Goal: Task Accomplishment & Management: Complete application form

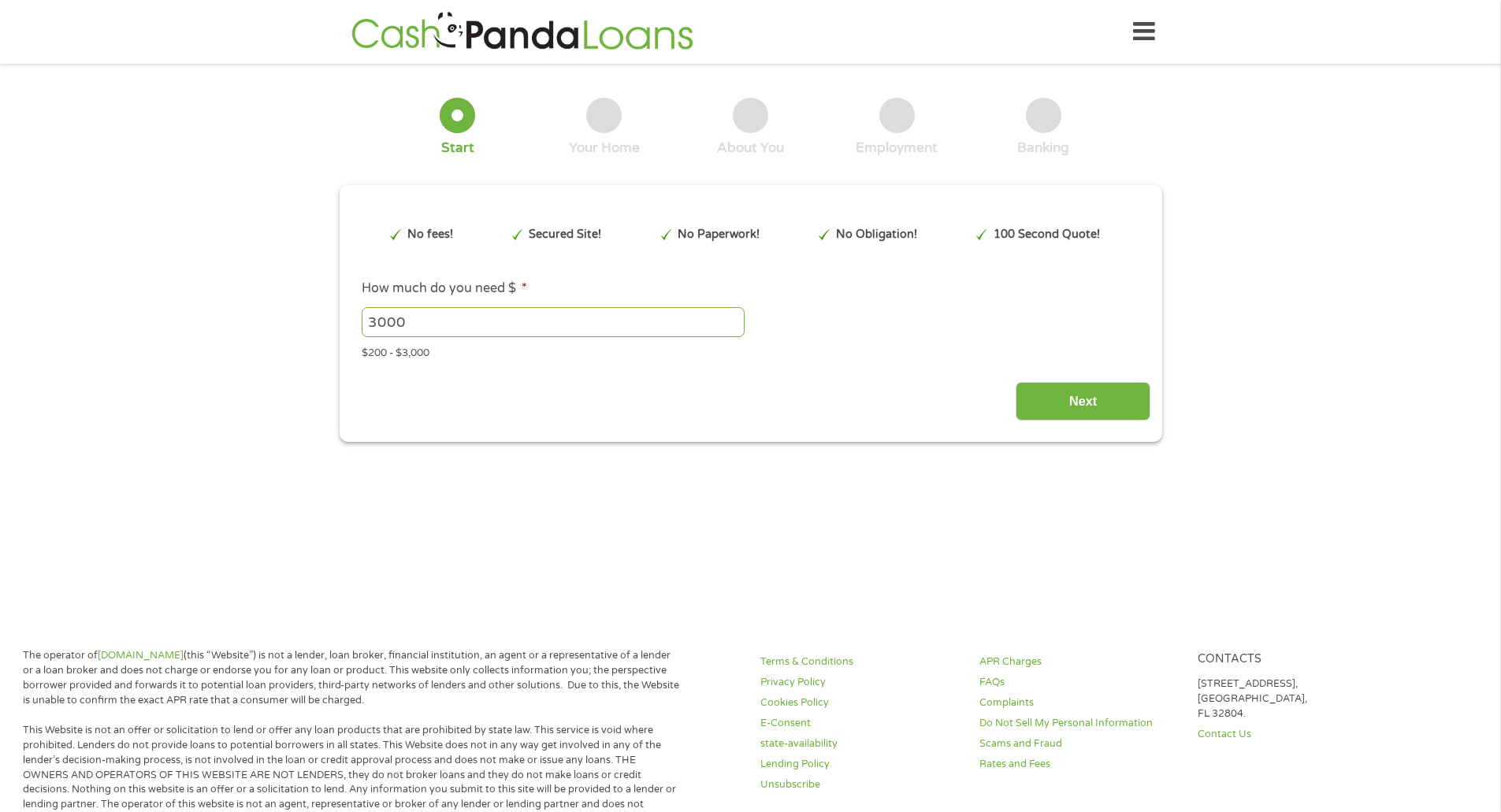
type input "CjwKCAjw7_DEBhAeEiwAWKiCC8ihbcTERtgvmglP-YSFeEbK7HBq2RsbIUUOGk8fBwP0HmfZRiHKmxo…"
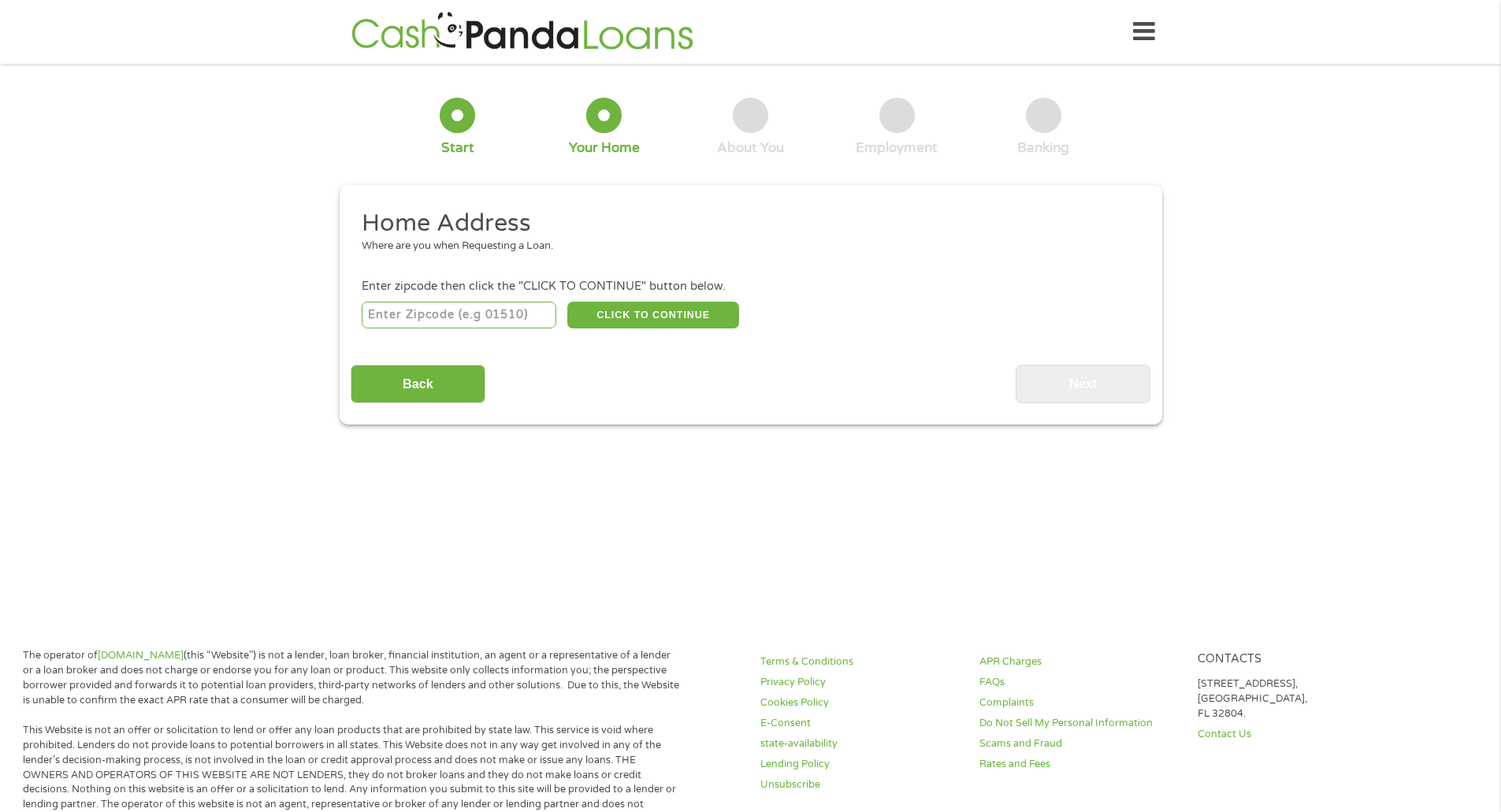
click at [500, 321] on input "number" at bounding box center [459, 315] width 194 height 27
type input "91331"
select select "[US_STATE]"
click at [655, 317] on button "CLICK TO CONTINUE" at bounding box center [653, 315] width 171 height 27
type input "91331"
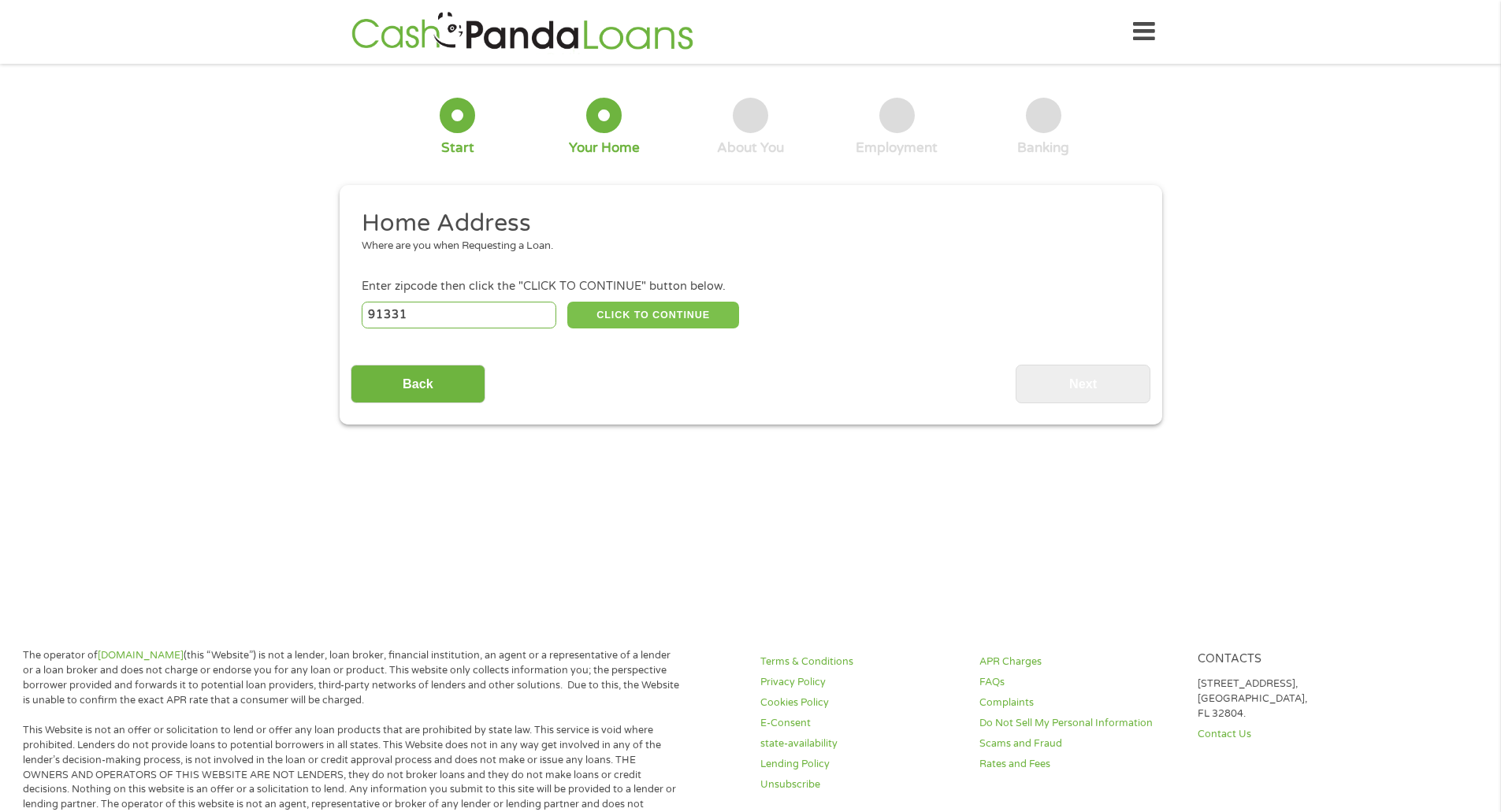
type input "[PERSON_NAME]"
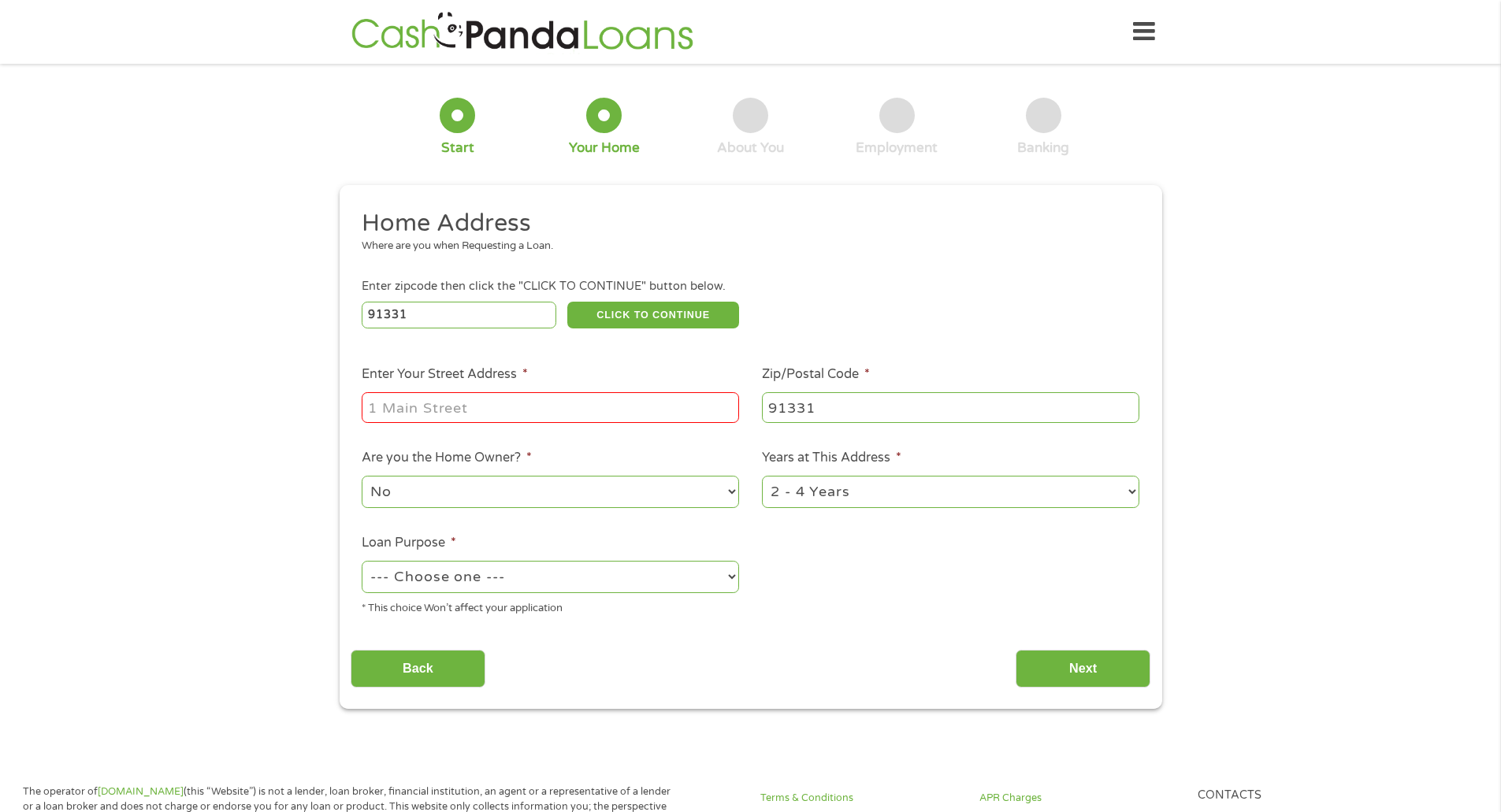
click at [645, 393] on input "Enter Your Street Address *" at bounding box center [550, 407] width 377 height 30
type input "[STREET_ADDRESS][PERSON_NAME]"
click at [1018, 660] on input "Next" at bounding box center [1083, 669] width 135 height 38
click at [545, 583] on select "--- Choose one --- Pay Bills Debt Consolidation Home Improvement Major Purchase…" at bounding box center [550, 577] width 377 height 33
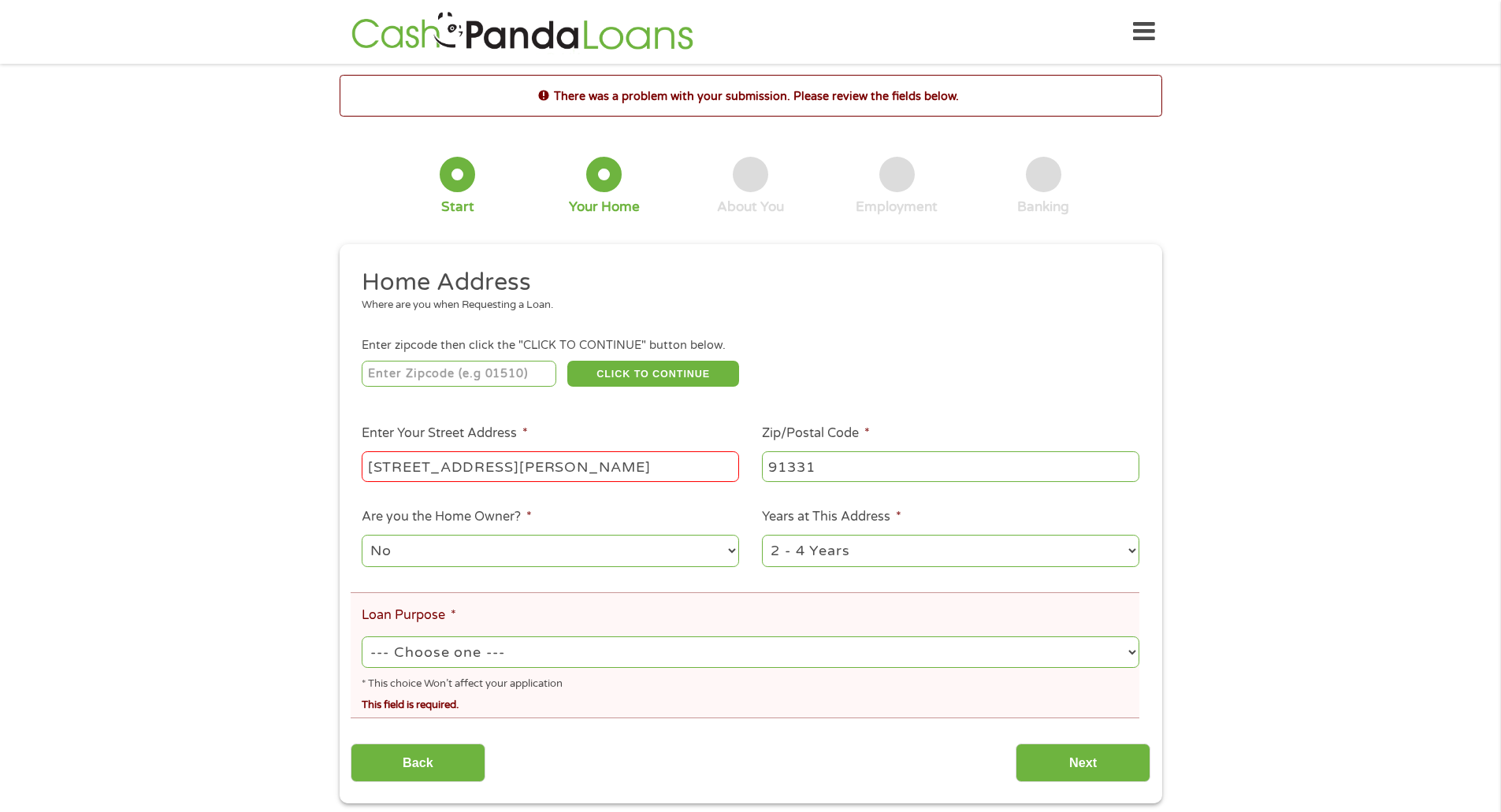
click at [458, 654] on select "--- Choose one --- Pay Bills Debt Consolidation Home Improvement Major Purchase…" at bounding box center [750, 653] width 777 height 33
select select "shorttermcash"
click at [362, 637] on select "--- Choose one --- Pay Bills Debt Consolidation Home Improvement Major Purchase…" at bounding box center [750, 653] width 777 height 33
click at [852, 551] on select "1 Year or less 1 - 2 Years 2 - 4 Years Over 4 Years" at bounding box center [951, 552] width 377 height 33
click at [762, 535] on select "1 Year or less 1 - 2 Years 2 - 4 Years Over 4 Years" at bounding box center [951, 552] width 377 height 33
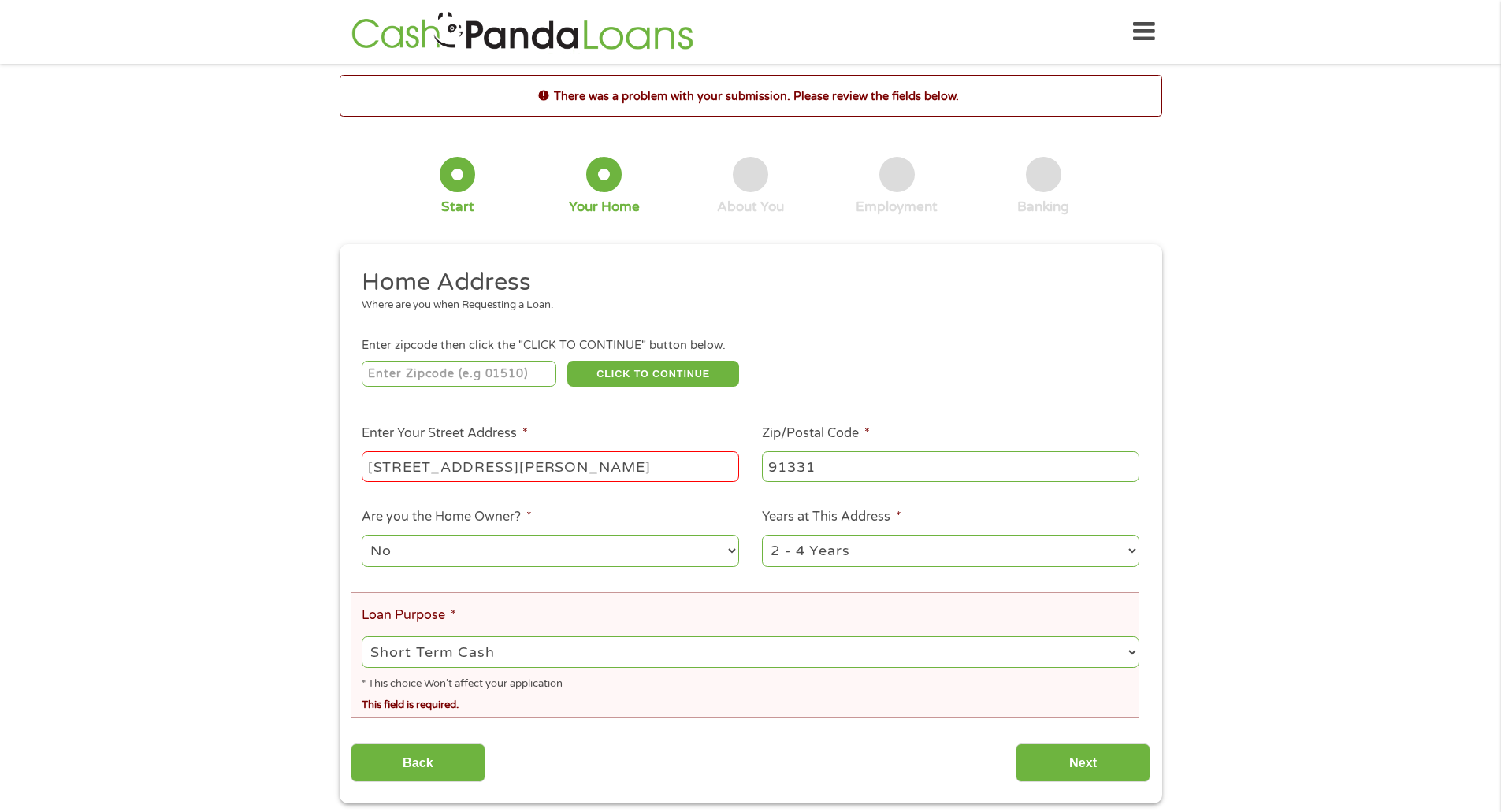
click at [540, 467] on input "[STREET_ADDRESS][PERSON_NAME]" at bounding box center [550, 466] width 377 height 30
type input "91331"
click at [1092, 786] on div "This field is hidden when viewing the form gclid CjwKCAjw7_DEBhAeEiwAWKiCC8ihbc…" at bounding box center [751, 524] width 823 height 560
click at [1076, 759] on input "Next" at bounding box center [1083, 762] width 135 height 38
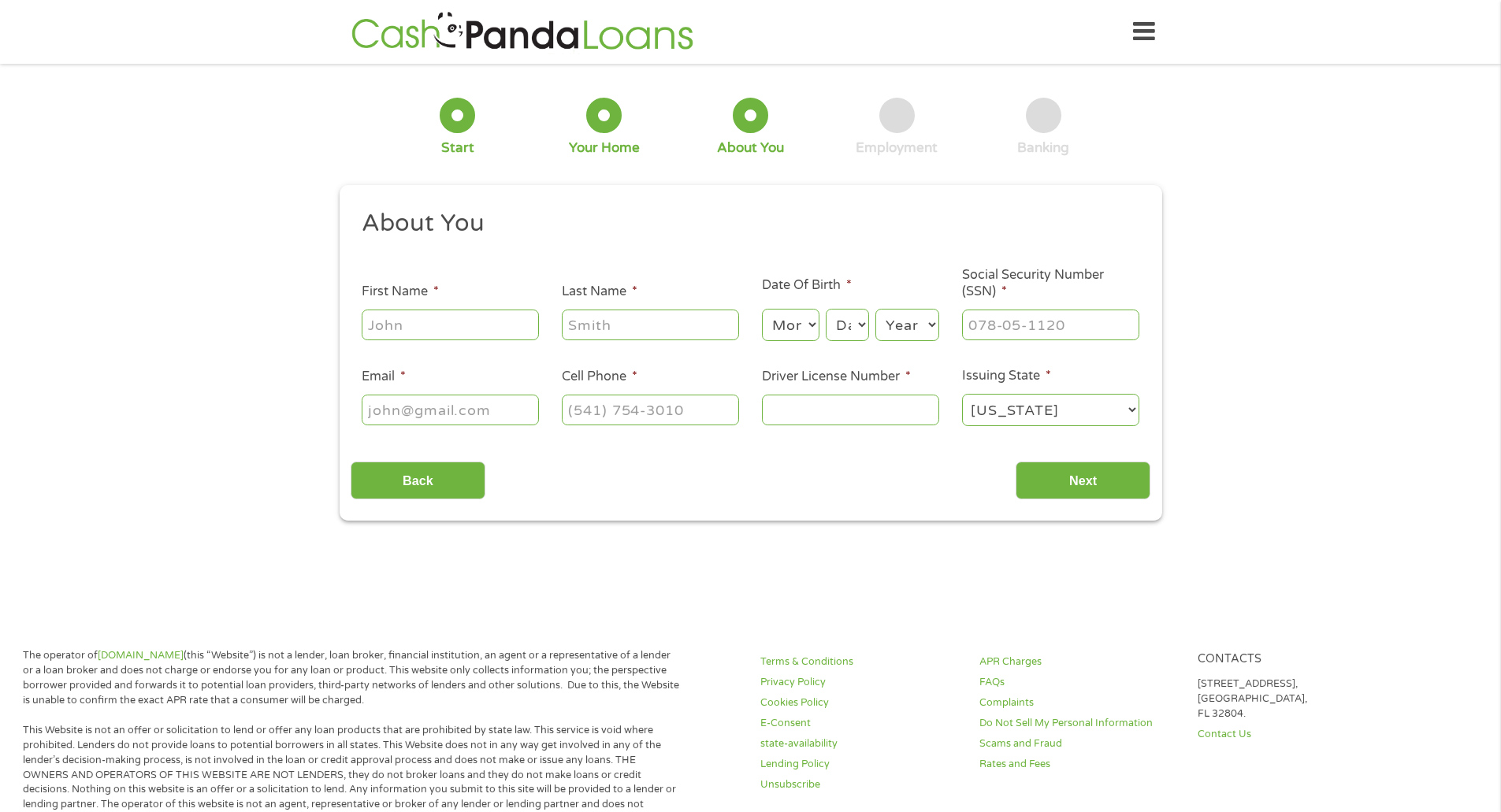
click at [477, 320] on input "First Name *" at bounding box center [450, 324] width 177 height 30
type input "Jaileen"
type input "[PERSON_NAME]"
type input "[PHONE_NUMBER]"
click at [796, 325] on select "Month 1 2 3 4 5 6 7 8 9 10 11 12" at bounding box center [791, 325] width 57 height 33
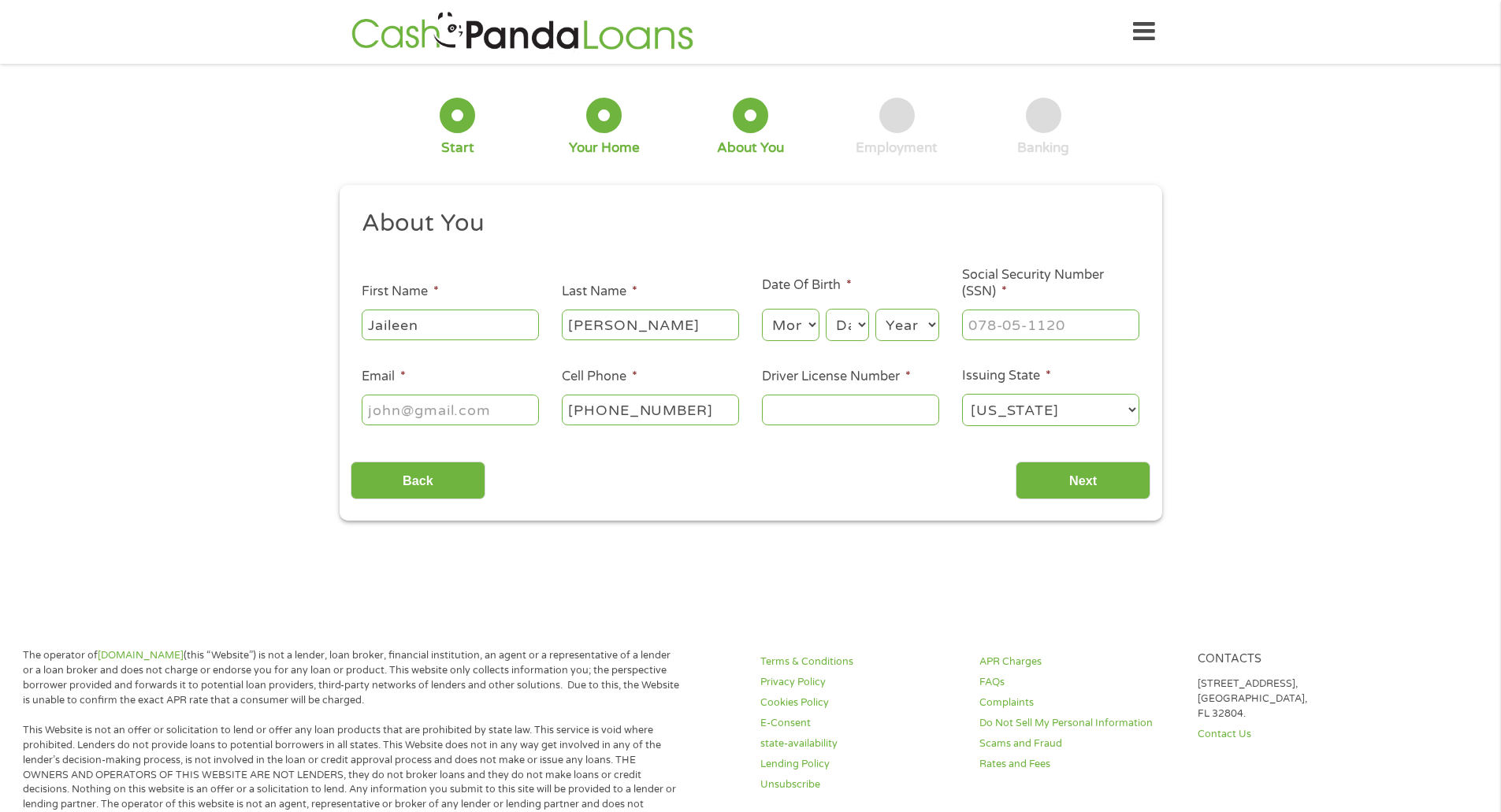
select select "11"
click at [762, 308] on select "Month 1 2 3 4 5 6 7 8 9 10 11 12" at bounding box center [791, 325] width 57 height 33
click at [835, 336] on select "Day 1 2 3 4 5 6 7 8 9 10 11 12 13 14 15 16 17 18 19 20 21 22 23 24 25 26 27 28 …" at bounding box center [847, 325] width 42 height 33
select select "21"
click at [826, 308] on select "Day 1 2 3 4 5 6 7 8 9 10 11 12 13 14 15 16 17 18 19 20 21 22 23 24 25 26 27 28 …" at bounding box center [847, 325] width 42 height 33
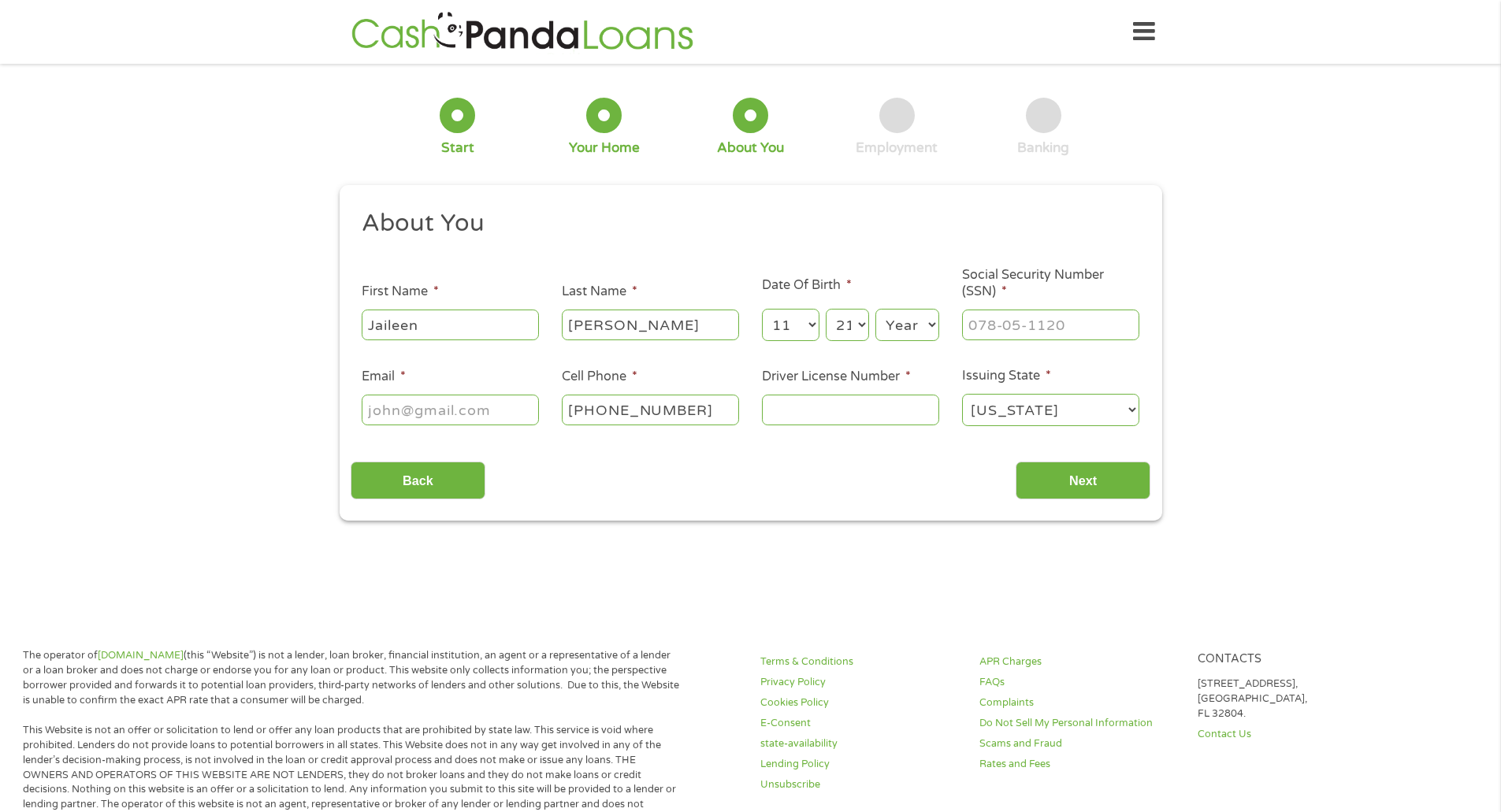
click at [908, 328] on select "Year [DATE] 2006 2005 2004 2003 2002 2001 2000 1999 1998 1997 1996 1995 1994 19…" at bounding box center [908, 325] width 64 height 33
select select "2002"
click at [876, 308] on select "Year [DATE] 2006 2005 2004 2003 2002 2001 2000 1999 1998 1997 1996 1995 1994 19…" at bounding box center [908, 325] width 64 height 33
click at [1038, 329] on input "___-__-____" at bounding box center [1050, 324] width 177 height 30
type input "607-37-8767"
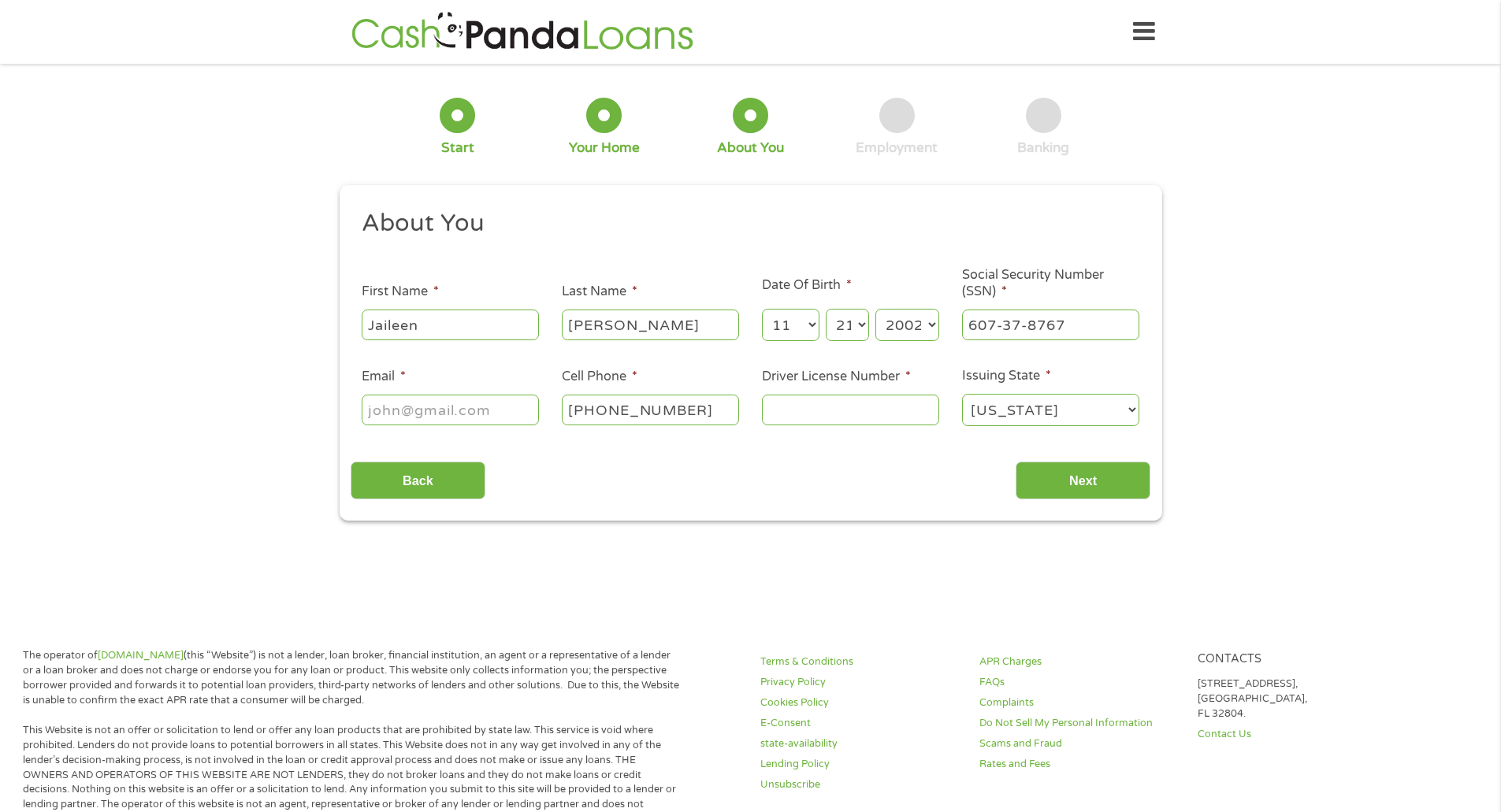
click at [397, 420] on input "Email *" at bounding box center [450, 410] width 177 height 30
type input "[EMAIL_ADDRESS][DOMAIN_NAME]"
click at [811, 423] on input "Driver License Number *" at bounding box center [850, 410] width 177 height 30
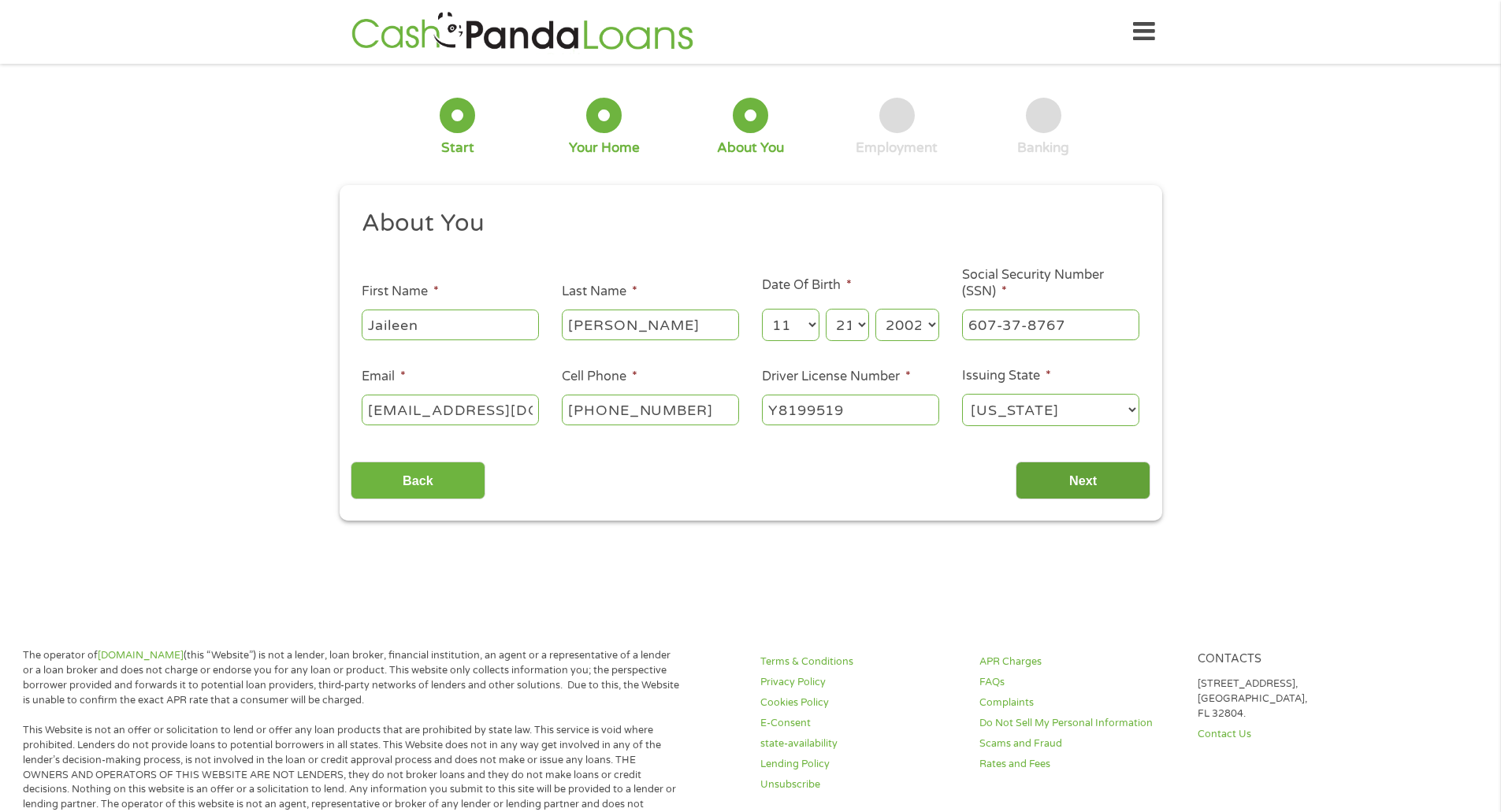
type input "Y8199519"
click at [1104, 477] on input "Next" at bounding box center [1083, 481] width 135 height 38
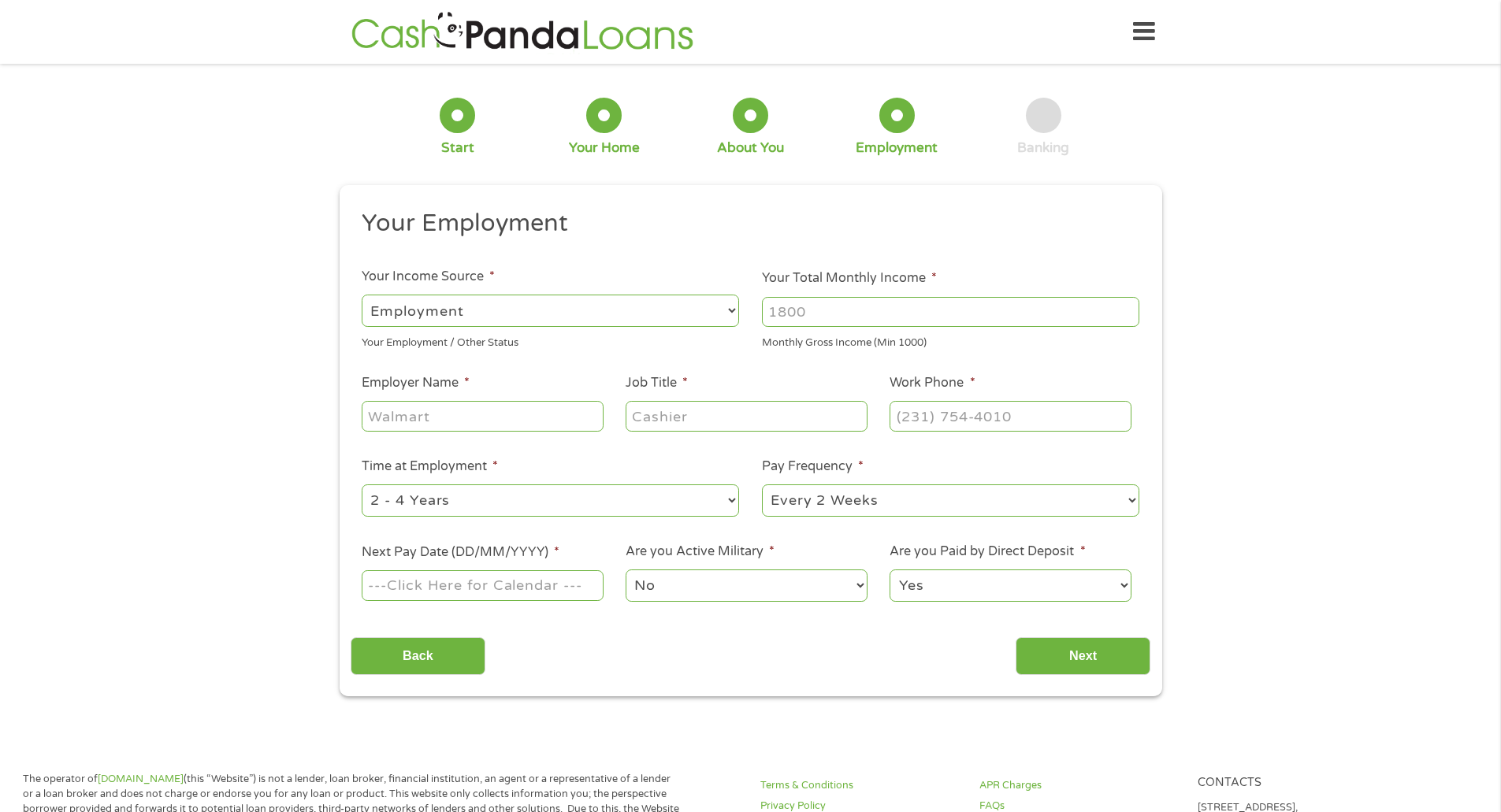
click at [483, 416] on input "Employer Name *" at bounding box center [482, 415] width 241 height 30
type input "nevhc"
click at [653, 411] on input "Job Title *" at bounding box center [746, 415] width 241 height 30
type input "call center"
click at [902, 418] on input "(___) ___-____" at bounding box center [1010, 415] width 241 height 30
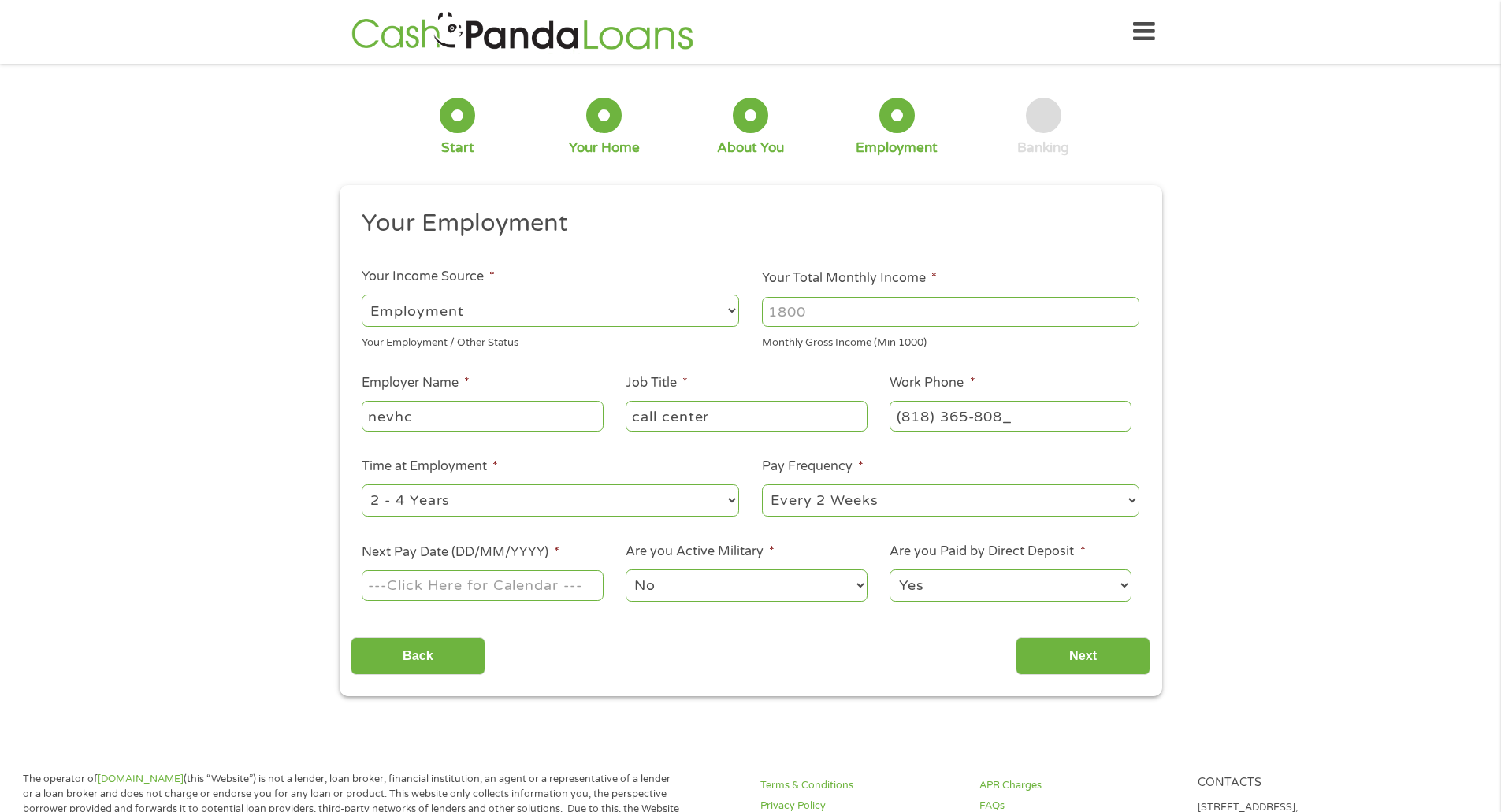
type input "[PHONE_NUMBER]"
click at [808, 313] on input "Your Total Monthly Income *" at bounding box center [951, 312] width 377 height 30
type input "2900"
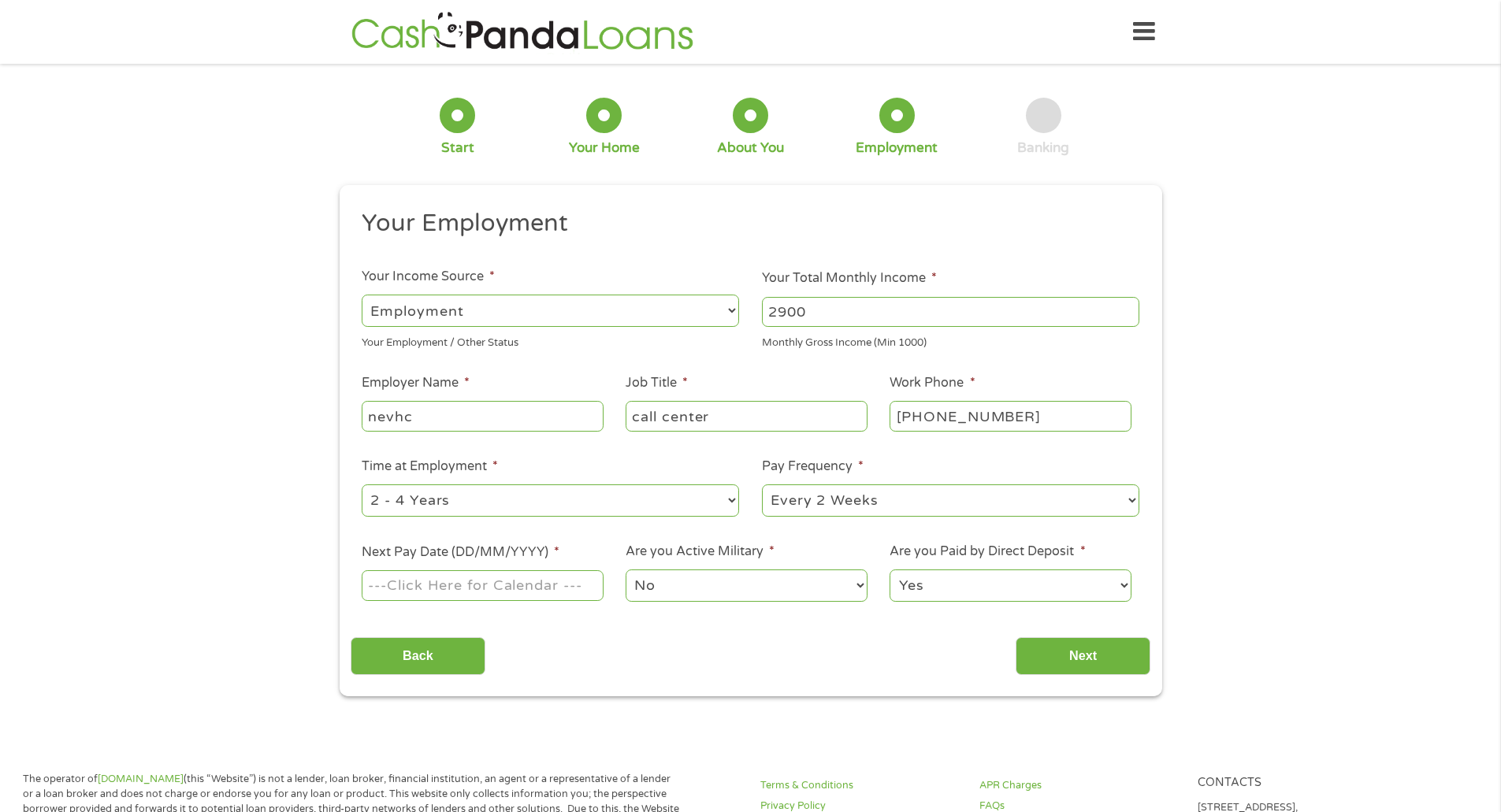
click at [491, 587] on input "Next Pay Date (DD/MM/YYYY) *" at bounding box center [482, 585] width 241 height 30
type input "[DATE]"
click at [1046, 654] on input "Next" at bounding box center [1083, 656] width 135 height 38
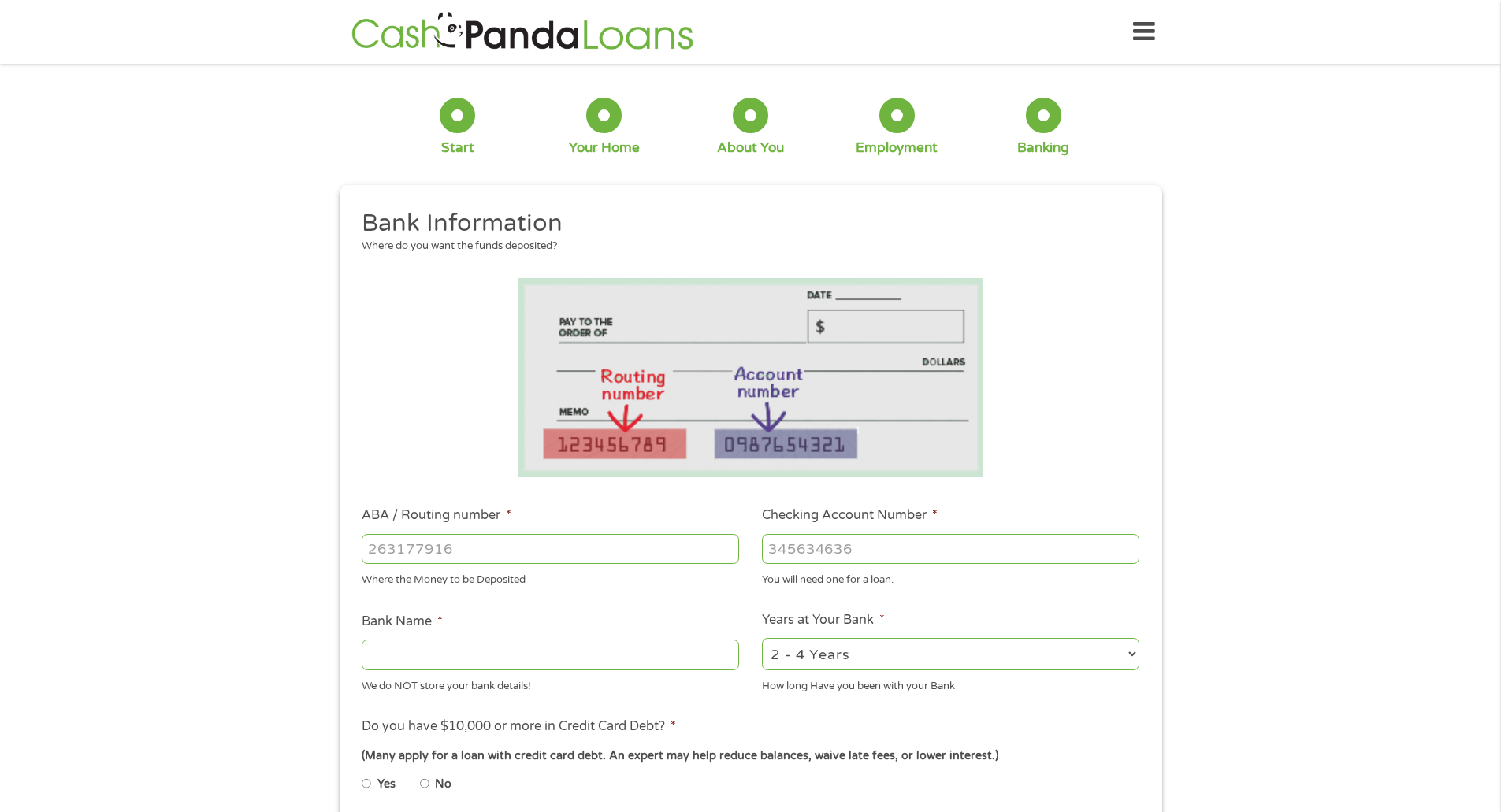
click at [596, 550] on input "ABA / Routing number *" at bounding box center [550, 549] width 377 height 30
type input "121042882"
type input "[PERSON_NAME] FARGO BANK NA"
click at [423, 551] on input "121042882" at bounding box center [550, 549] width 377 height 30
type input "121042882"
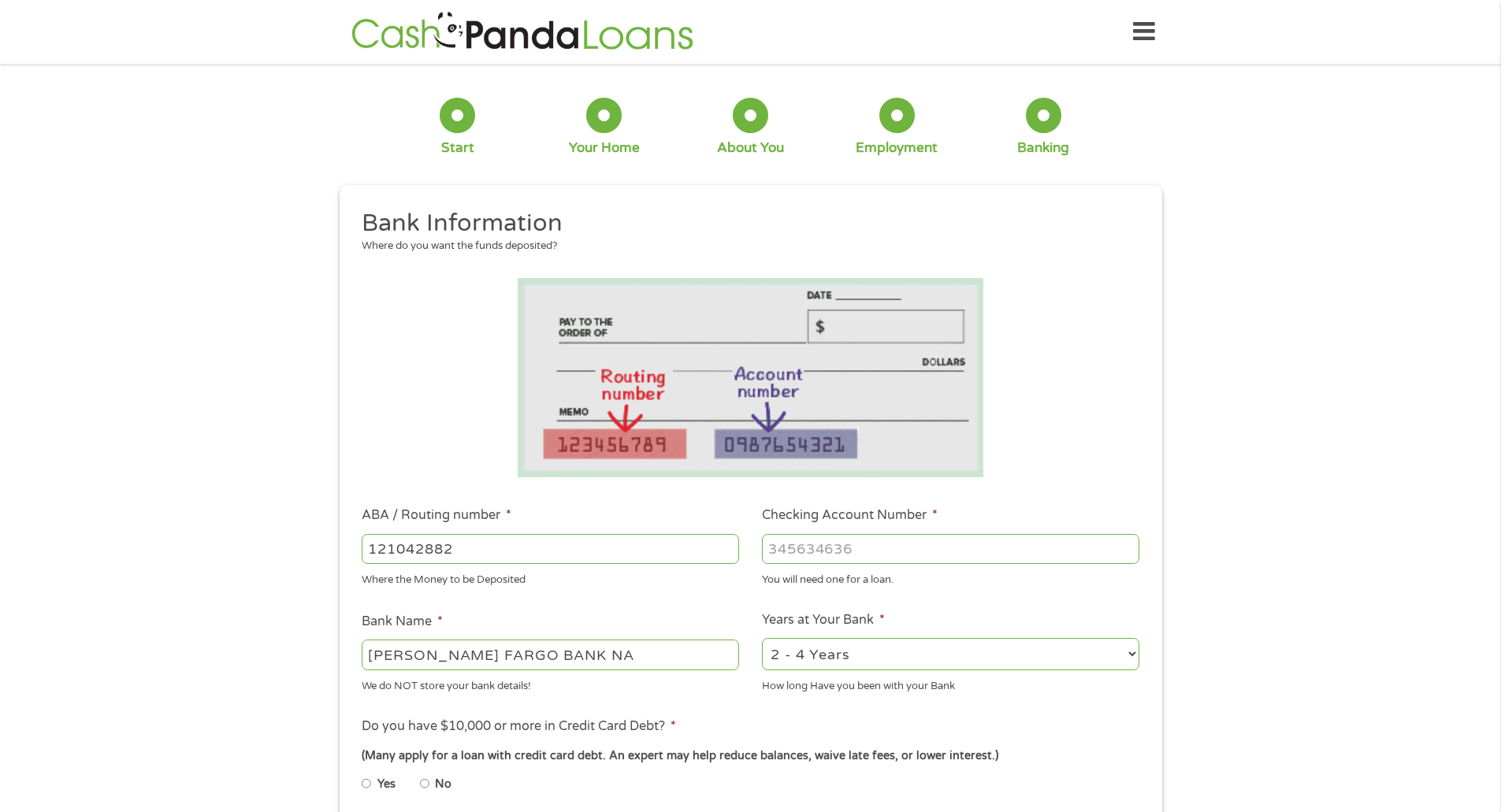
click at [835, 552] on input "Checking Account Number *" at bounding box center [951, 549] width 377 height 30
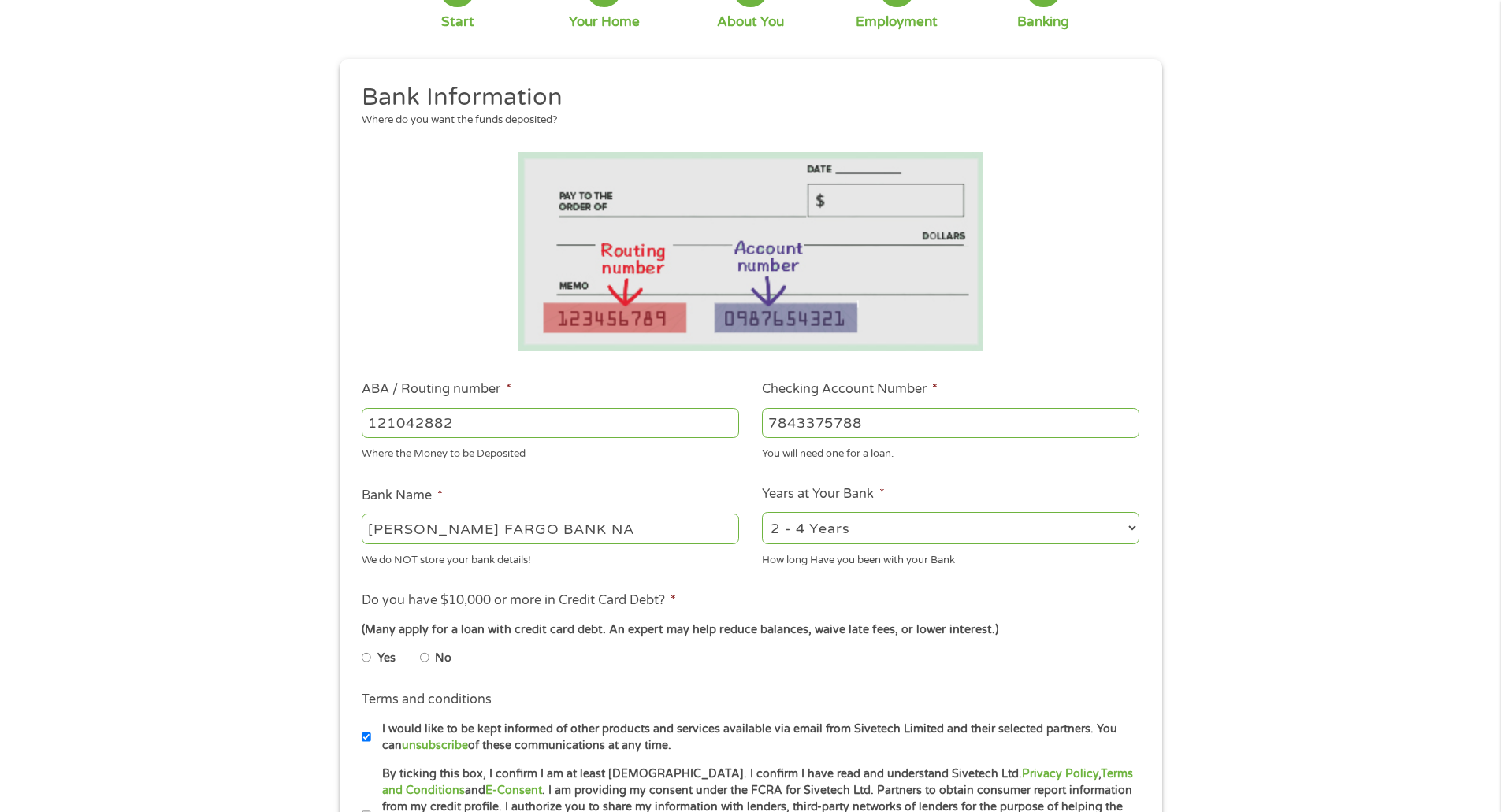
scroll to position [127, 0]
type input "7843375788"
click at [852, 517] on select "2 - 4 Years 6 - 12 Months 1 - 2 Years Over 4 Years" at bounding box center [951, 527] width 377 height 33
select select "60months"
click at [762, 511] on select "2 - 4 Years 6 - 12 Months 1 - 2 Years Over 4 Years" at bounding box center [951, 527] width 377 height 33
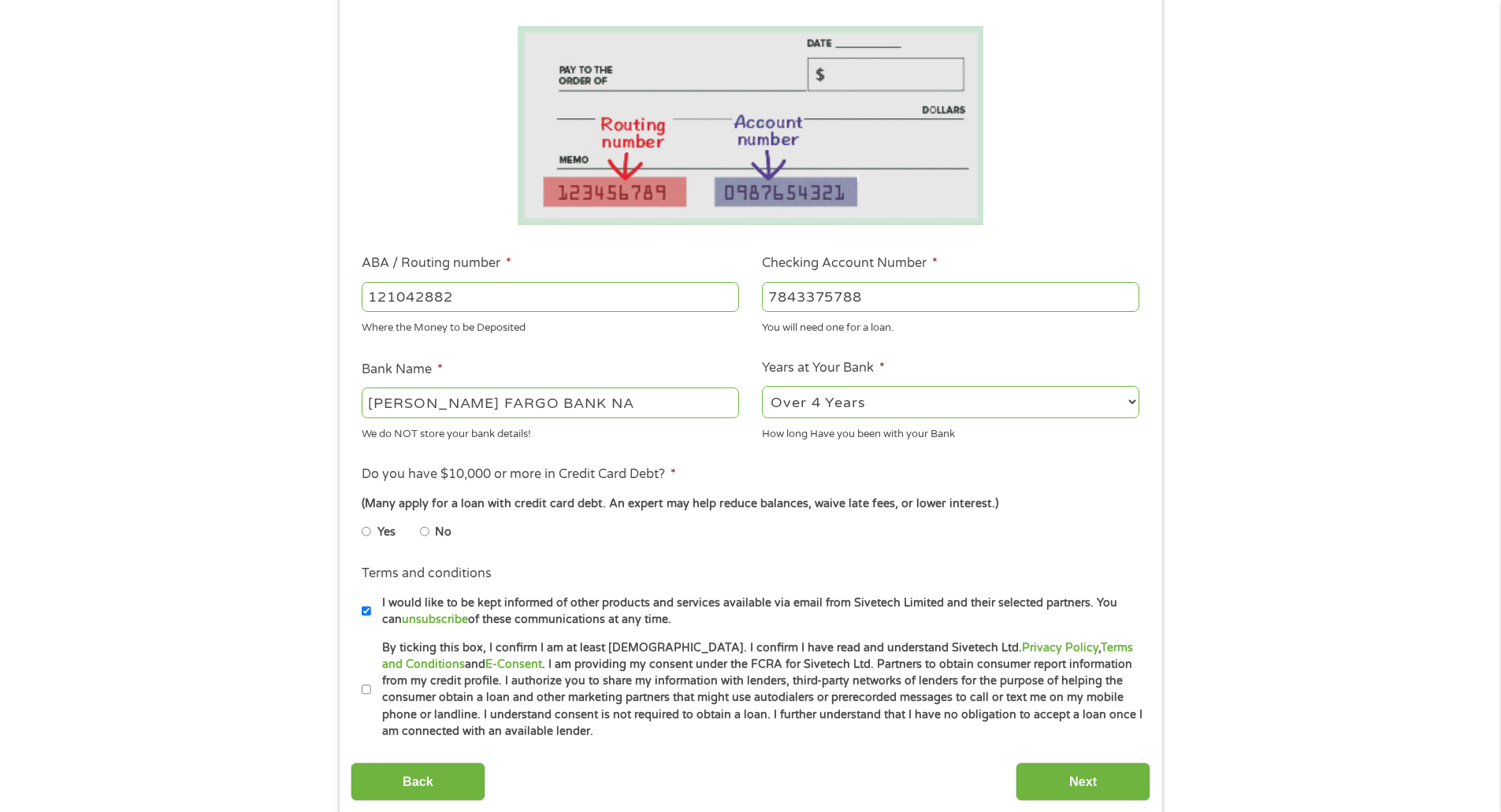
scroll to position [255, 0]
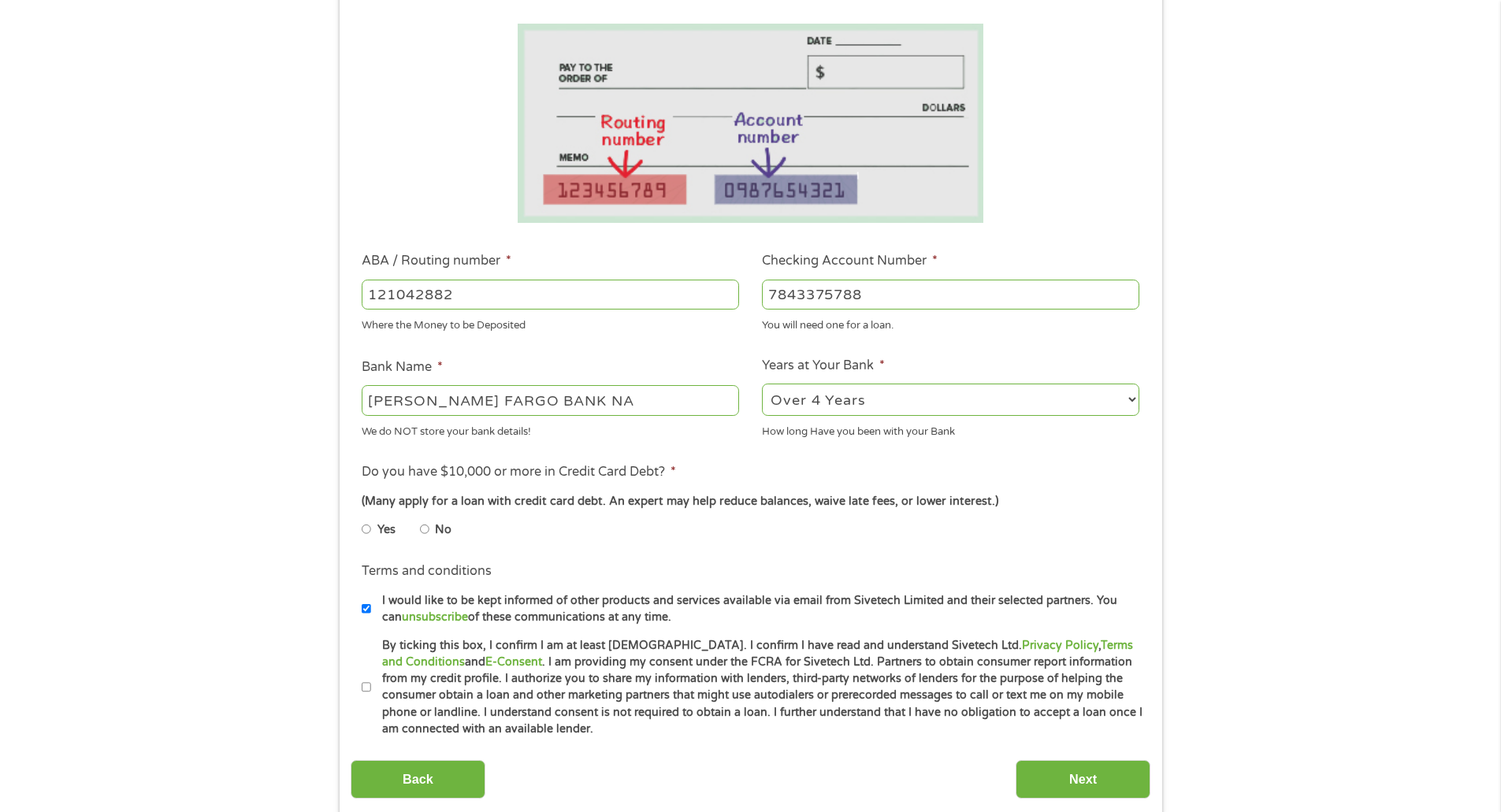
click at [426, 535] on input "No" at bounding box center [425, 529] width 10 height 25
radio input "true"
click at [375, 531] on li "Yes" at bounding box center [390, 530] width 58 height 31
click at [366, 528] on input "Yes" at bounding box center [366, 529] width 10 height 25
radio input "true"
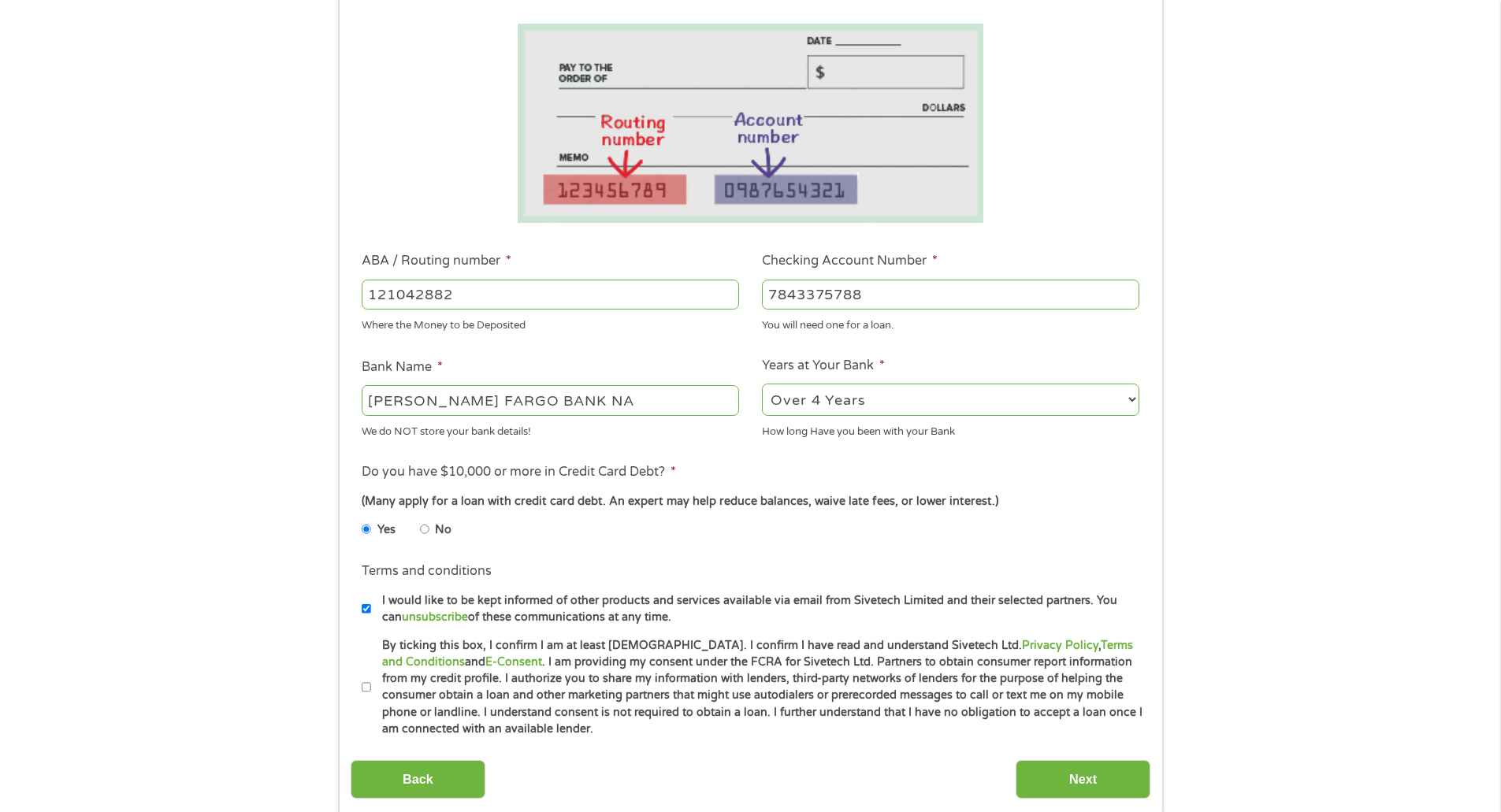
click at [372, 690] on label "By ticking this box, I confirm I am at least [DEMOGRAPHIC_DATA]. I confirm I ha…" at bounding box center [757, 688] width 773 height 101
click at [371, 690] on input "By ticking this box, I confirm I am at least [DEMOGRAPHIC_DATA]. I confirm I ha…" at bounding box center [366, 687] width 10 height 25
checkbox input "true"
click at [1124, 784] on input "Next" at bounding box center [1083, 779] width 135 height 38
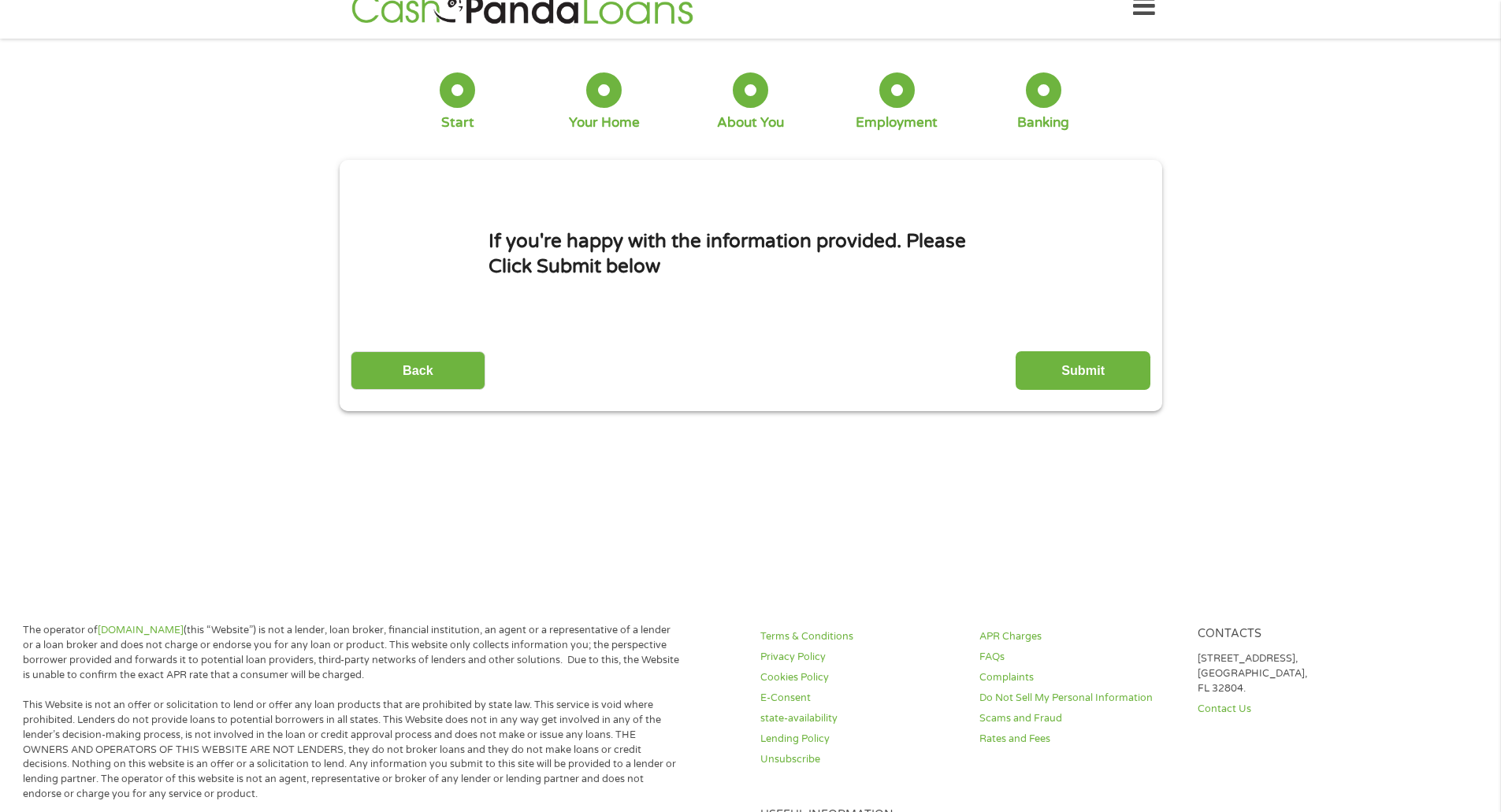
scroll to position [0, 0]
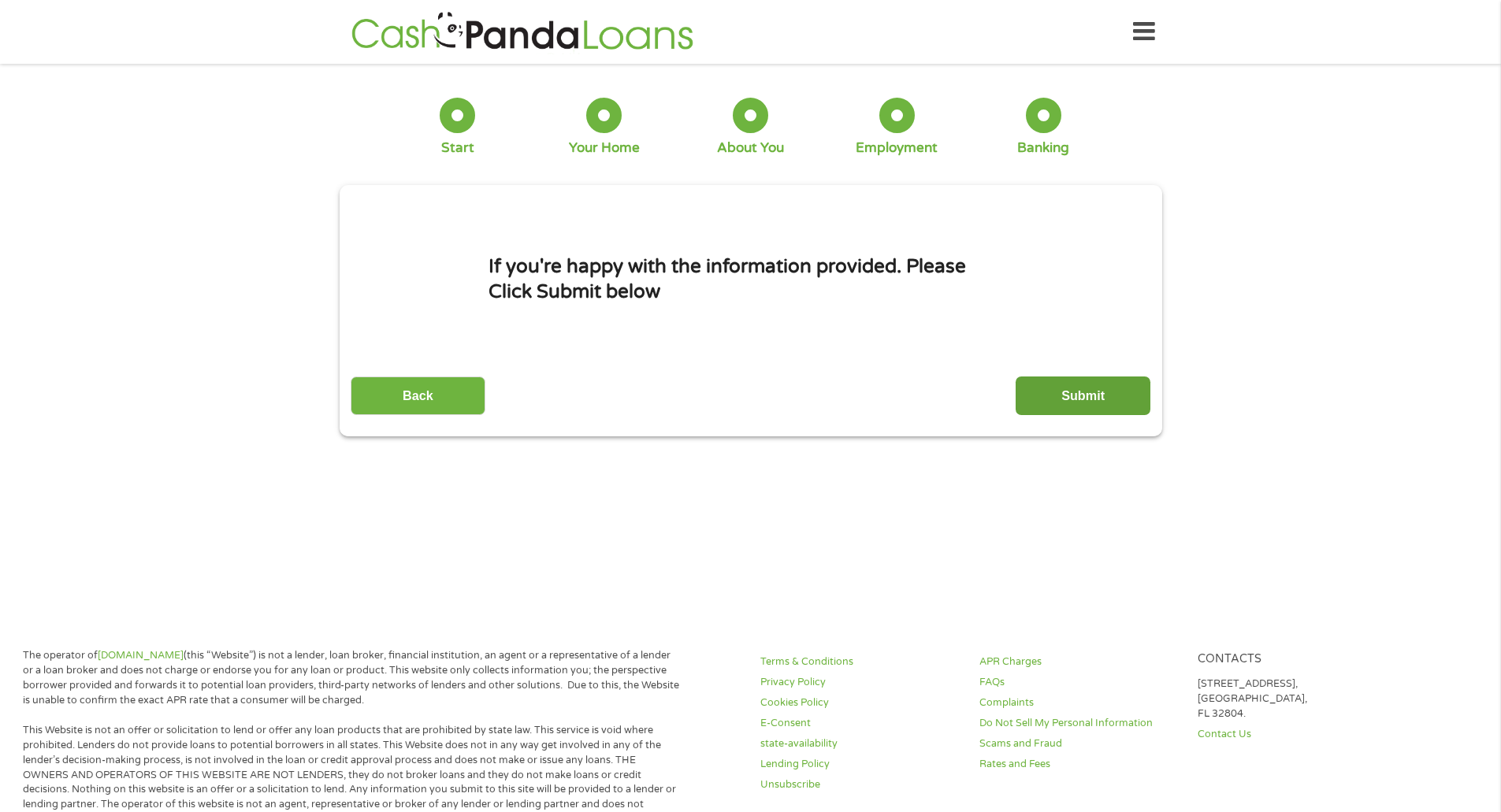
click at [1044, 393] on input "Submit" at bounding box center [1083, 396] width 135 height 38
